Goal: Task Accomplishment & Management: Complete application form

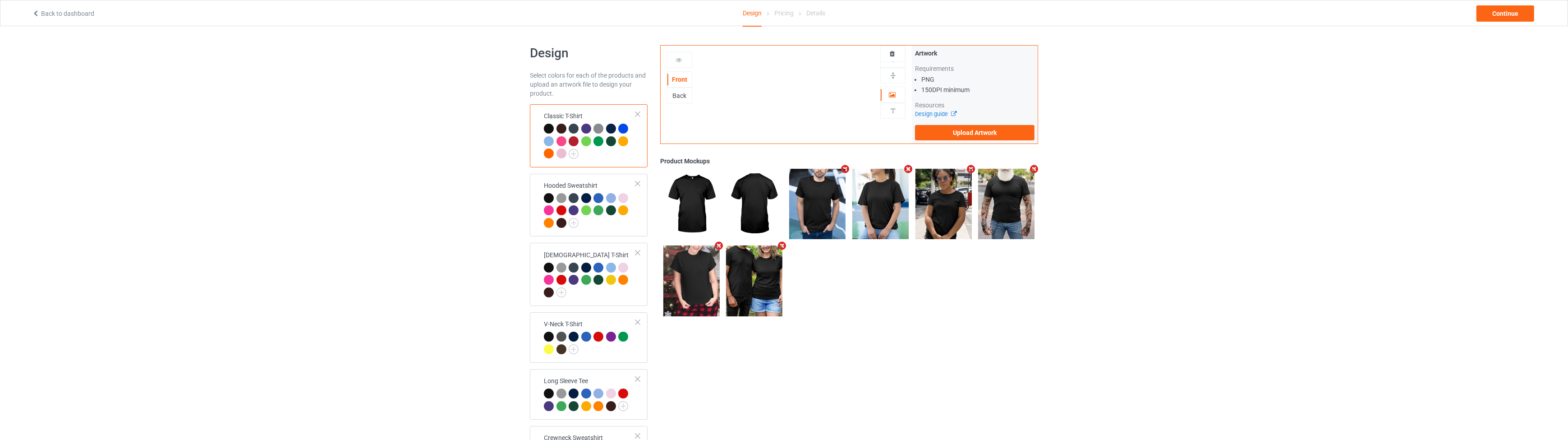
click at [1033, 167] on icon "Remove mockup" at bounding box center [1034, 169] width 12 height 10
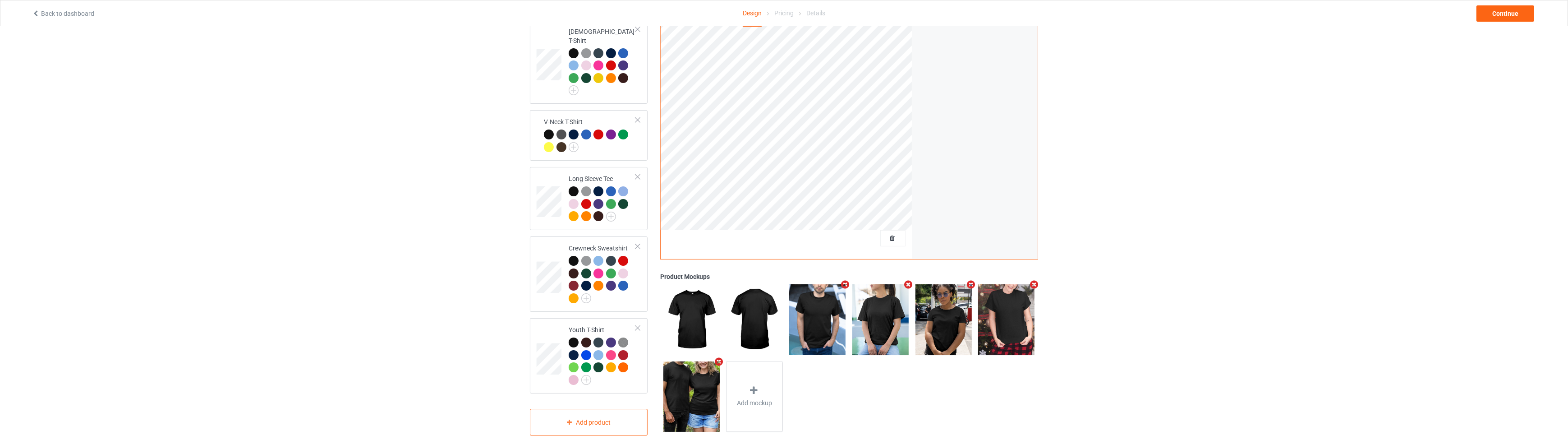
scroll to position [254, 0]
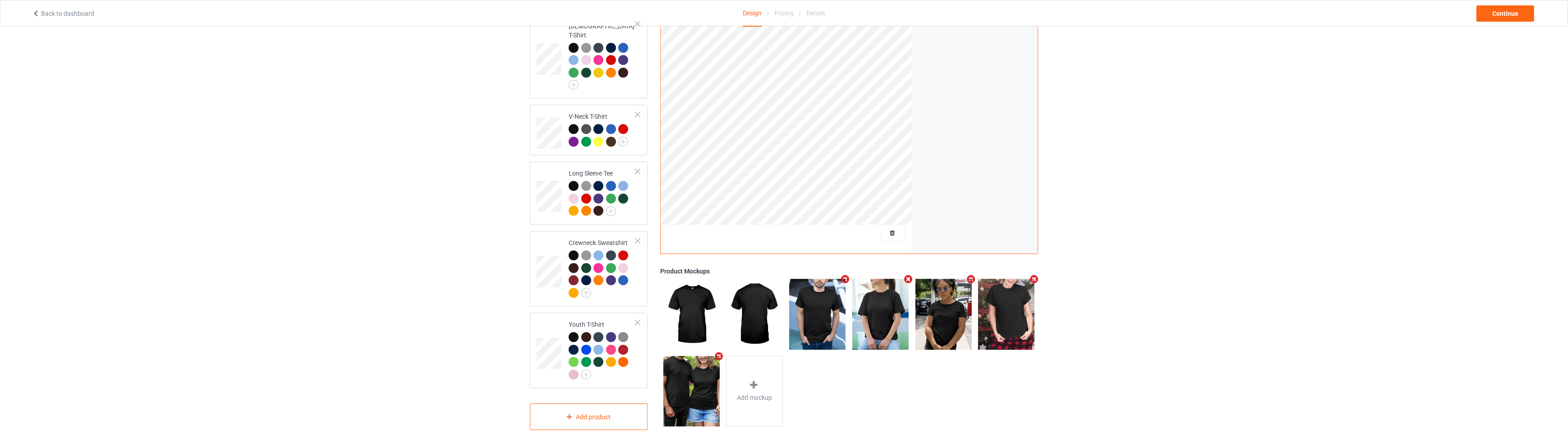
click at [842, 275] on icon "Remove mockup" at bounding box center [845, 280] width 12 height 10
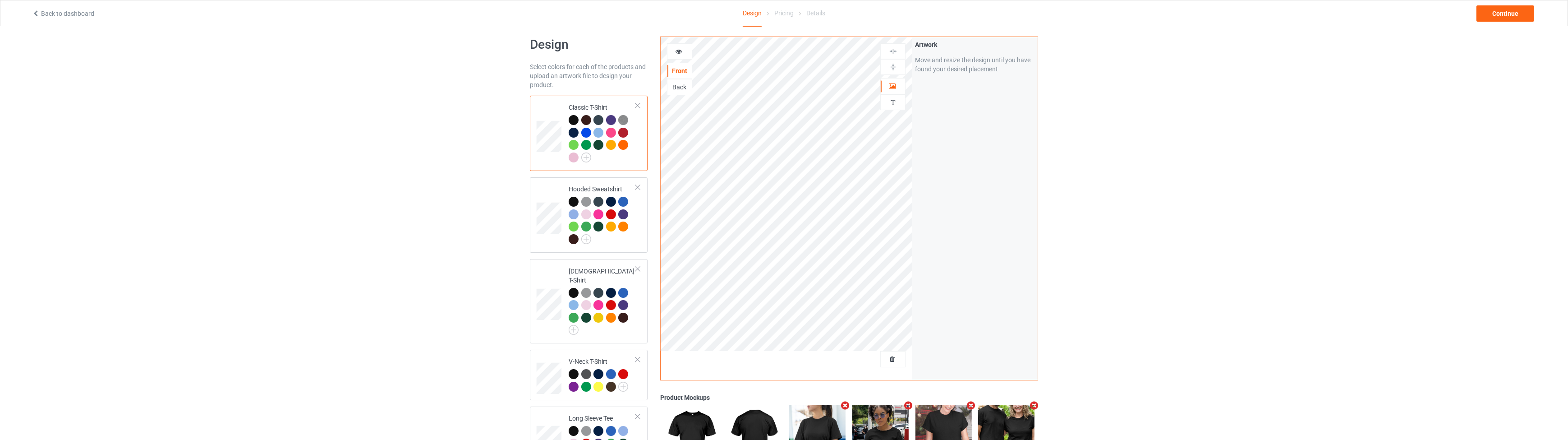
scroll to position [0, 0]
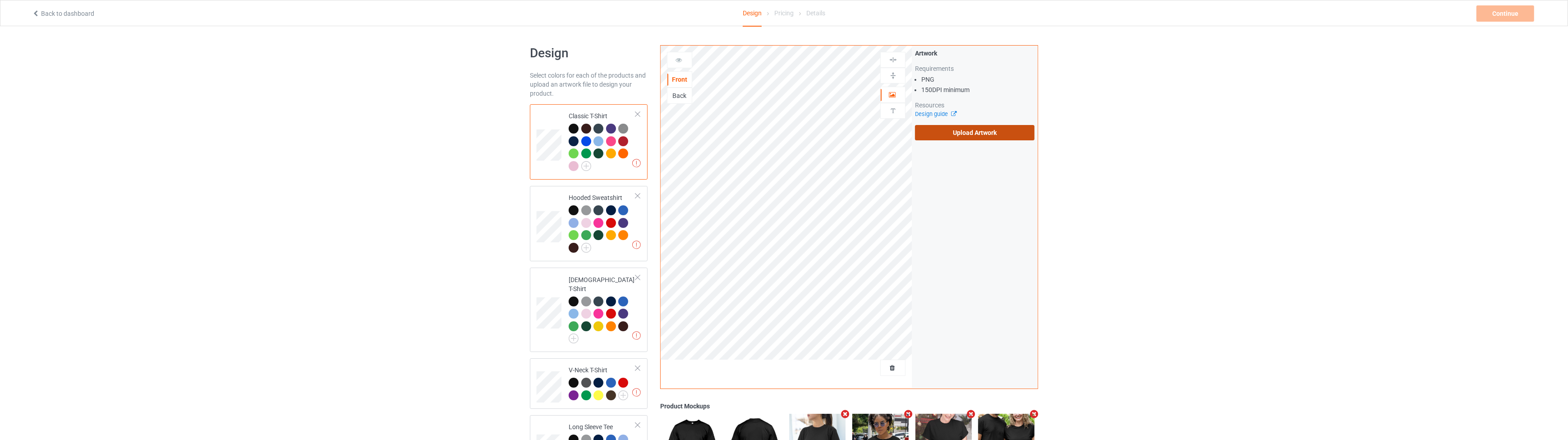
click at [950, 135] on label "Upload Artwork" at bounding box center [975, 133] width 120 height 15
click at [0, 0] on input "Upload Artwork" at bounding box center [0, 0] width 0 height 0
click at [1491, 14] on div "Continue" at bounding box center [1506, 13] width 58 height 16
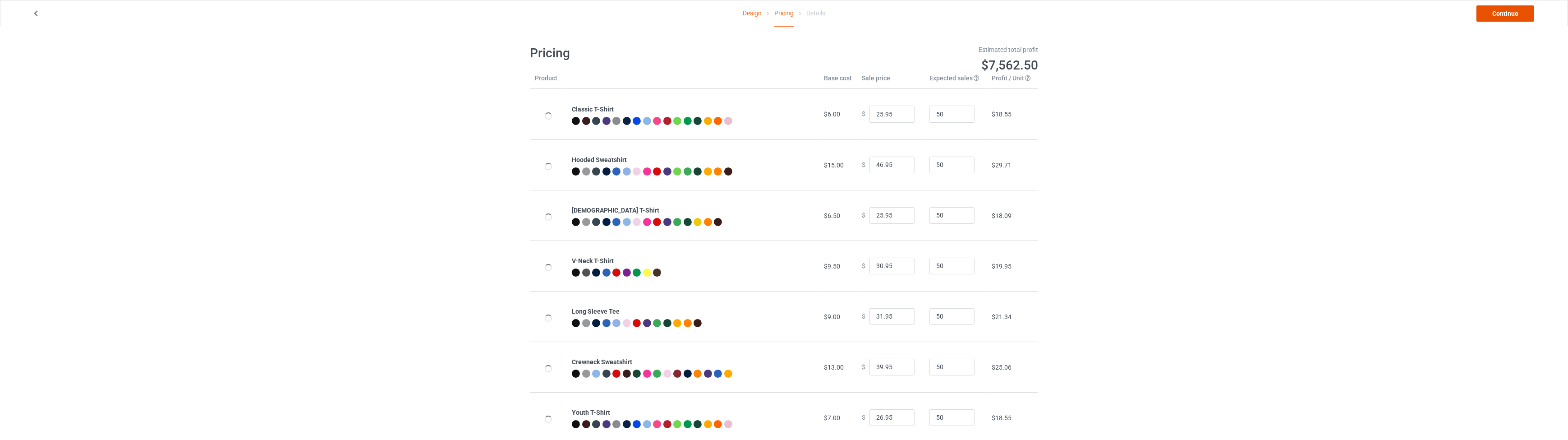
click at [1491, 14] on link "Continue" at bounding box center [1506, 13] width 58 height 16
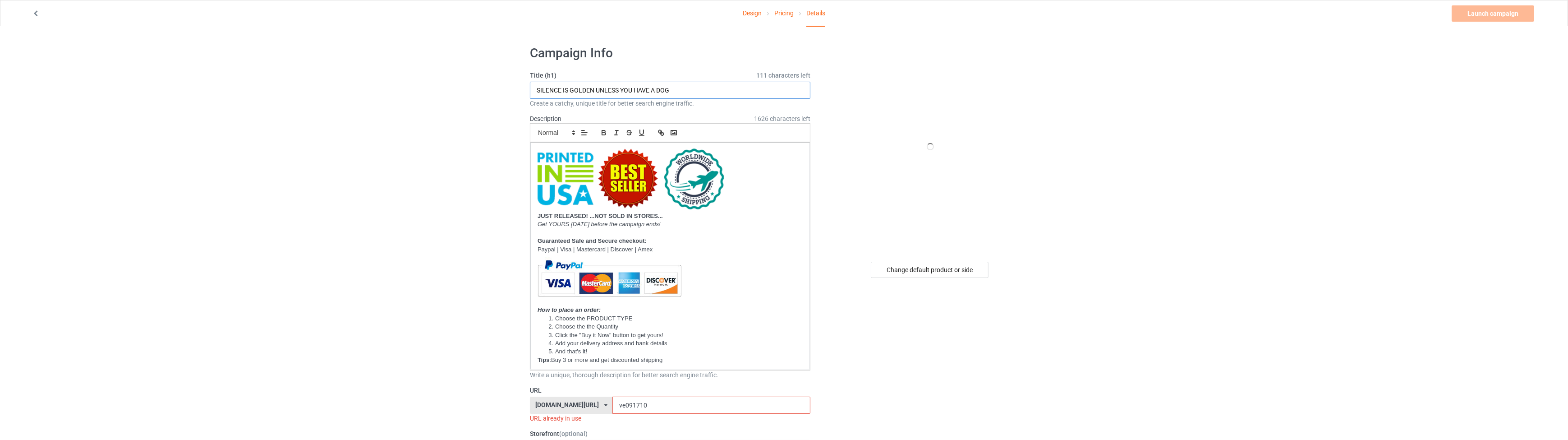
click at [693, 94] on input "SILENCE IS GOLDEN UNLESS YOU HAVE A DOG" at bounding box center [670, 90] width 281 height 17
type input "t"
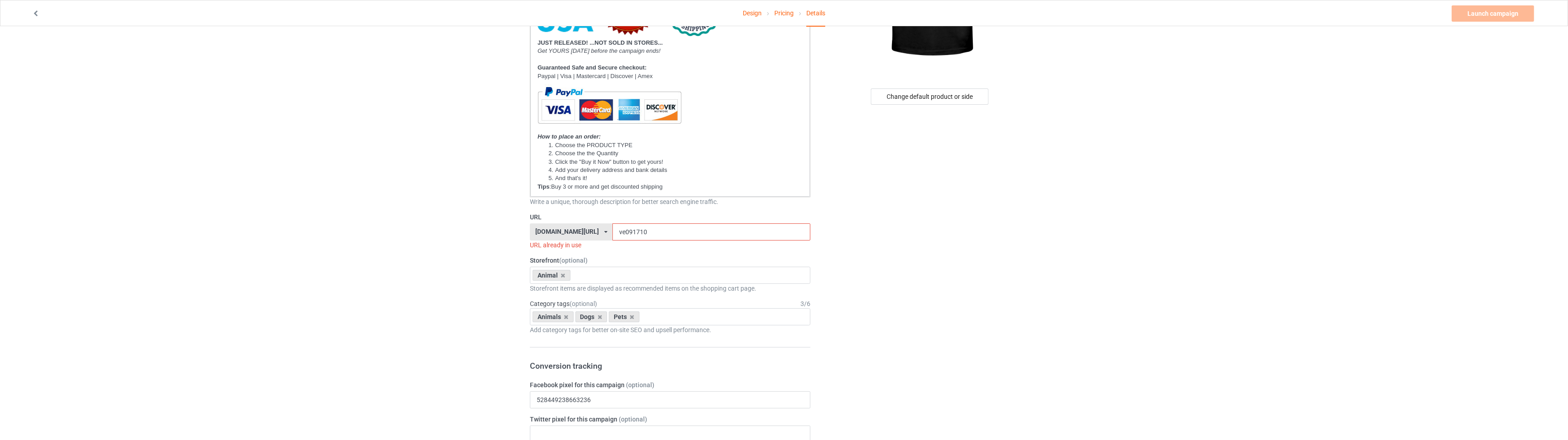
scroll to position [191, 0]
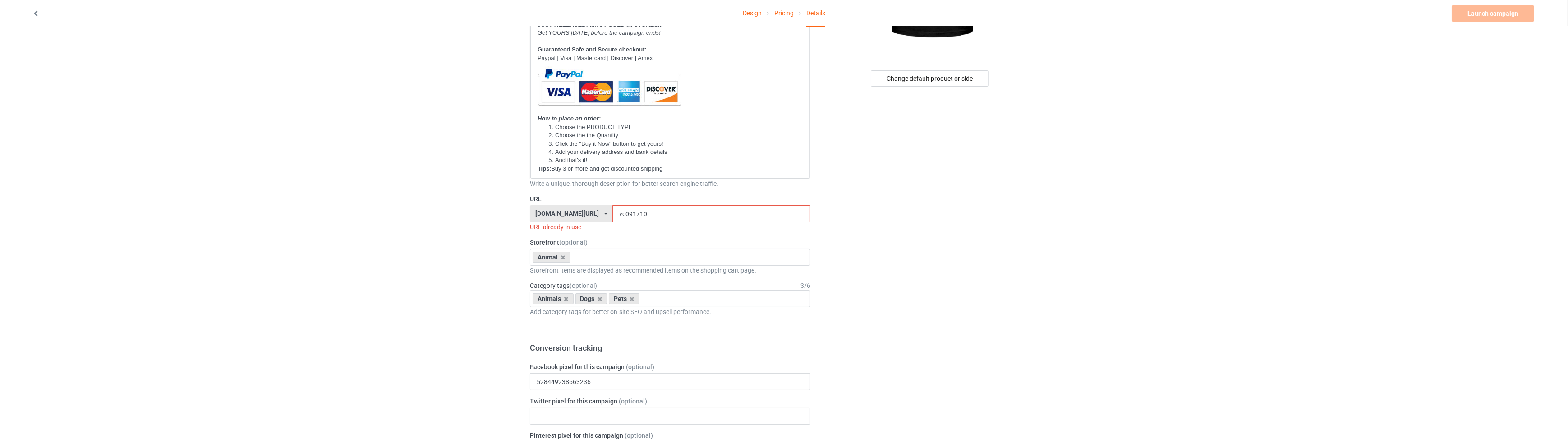
type input "THERE ARE ONLY TWO THINGS A WOMAN CAN'T RESIST HER PUPPY AND HER OTHER PUPPY"
click at [615, 213] on input "ve091710" at bounding box center [711, 214] width 198 height 17
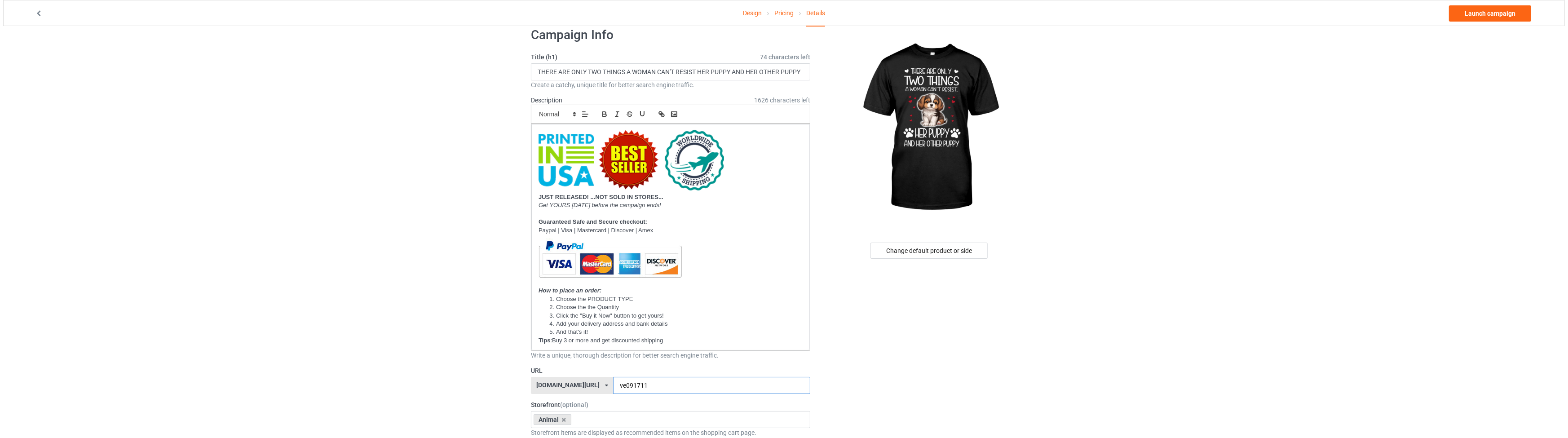
scroll to position [0, 0]
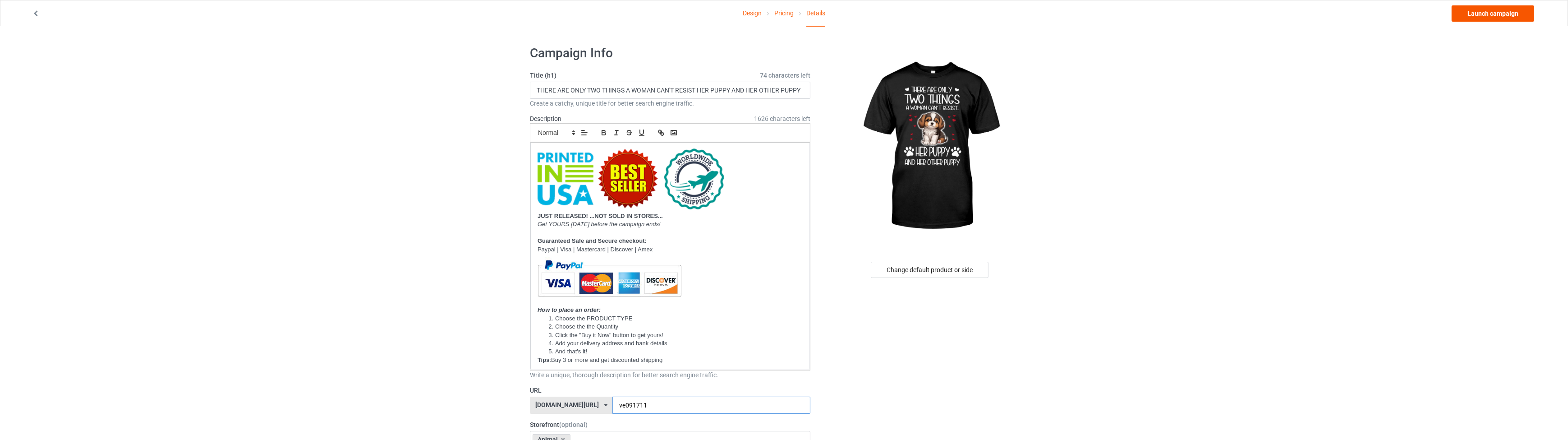
type input "ve091711"
click at [1505, 13] on link "Launch campaign" at bounding box center [1493, 13] width 82 height 16
